Goal: Find specific page/section

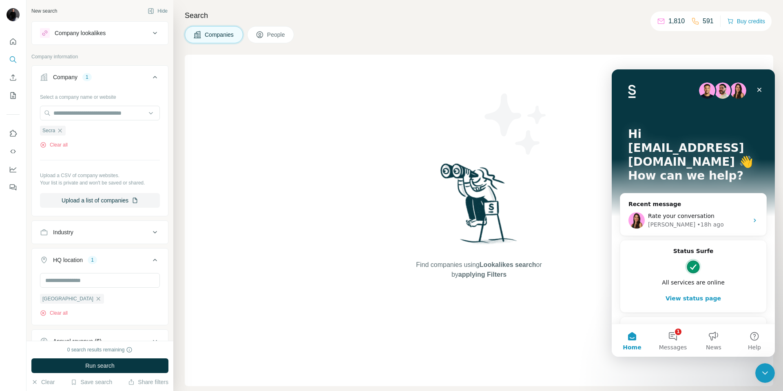
click at [104, 350] on div "0 search results remaining" at bounding box center [100, 349] width 66 height 7
click at [105, 368] on span "Run search" at bounding box center [99, 365] width 29 height 8
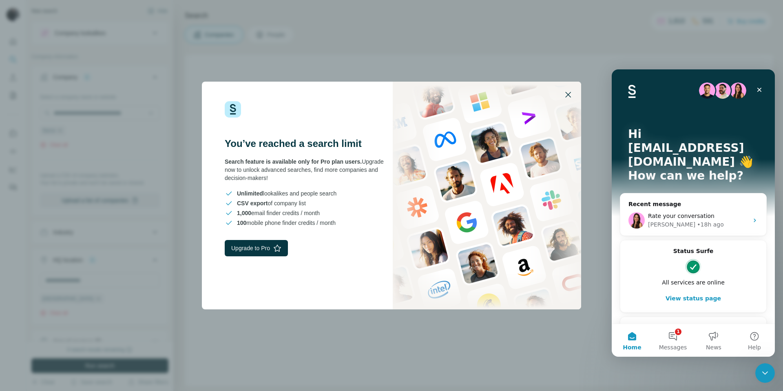
click at [567, 95] on icon "button" at bounding box center [568, 95] width 10 height 10
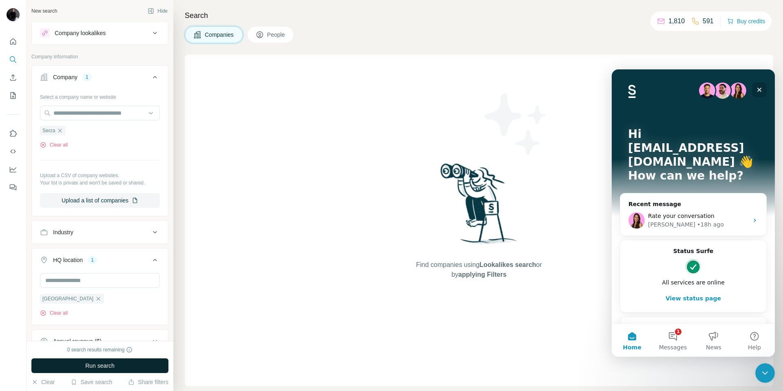
click at [758, 91] on icon "Close" at bounding box center [759, 90] width 4 height 4
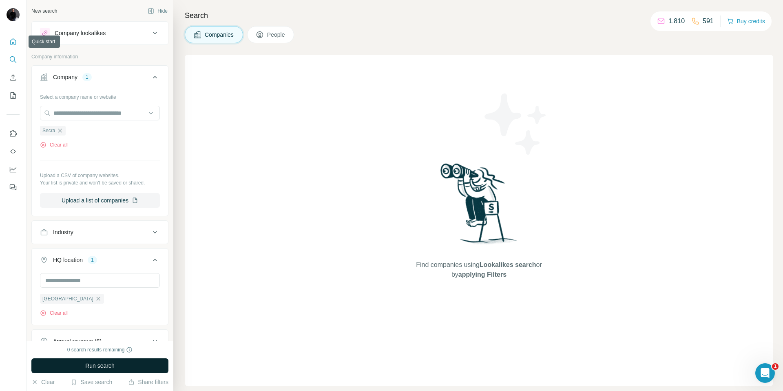
click at [12, 42] on icon "Quick start" at bounding box center [13, 42] width 8 height 8
